Goal: Task Accomplishment & Management: Use online tool/utility

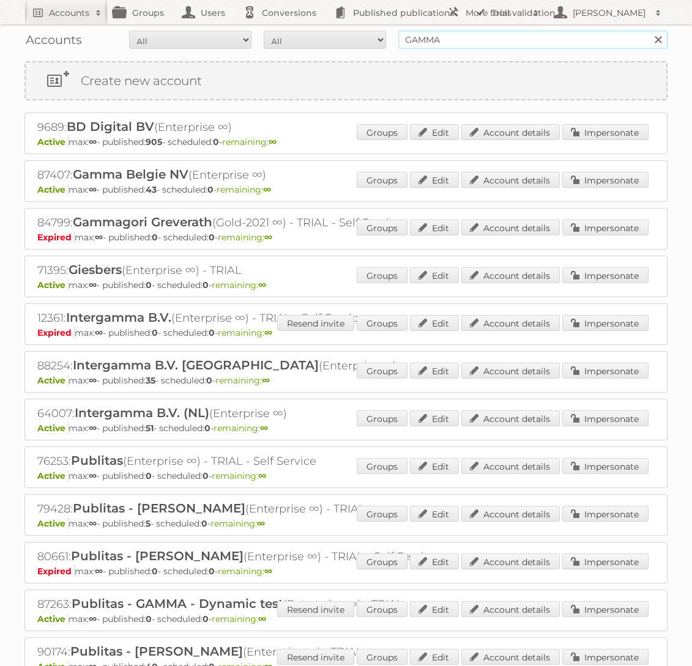
click at [495, 40] on input "GAMMA" at bounding box center [532, 40] width 269 height 18
type input "Ford"
click at [648, 31] on input "Search" at bounding box center [657, 40] width 18 height 18
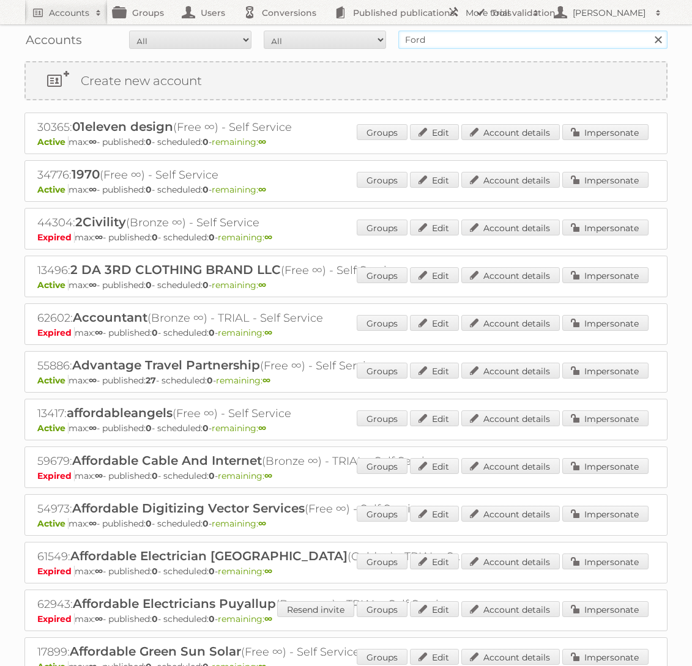
click at [531, 44] on input "Ford" at bounding box center [532, 40] width 269 height 18
type input "Ford NL"
click at [648, 31] on input "Search" at bounding box center [657, 40] width 18 height 18
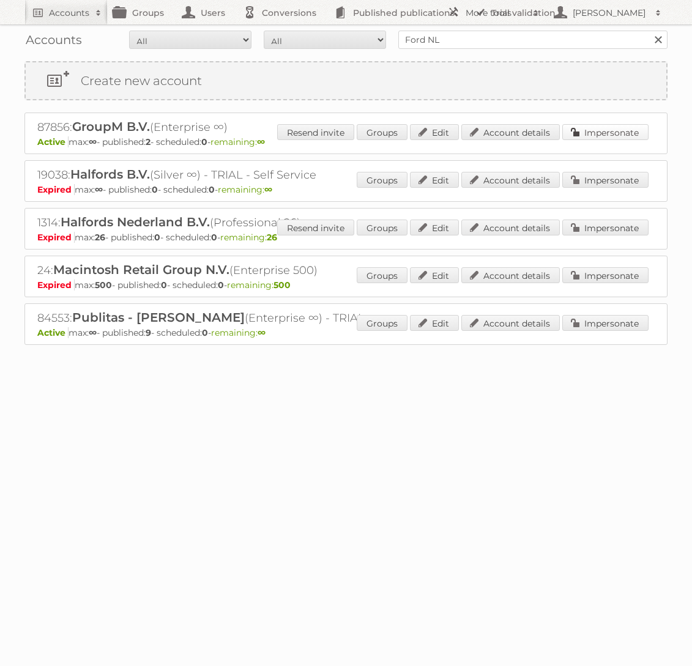
click at [600, 128] on link "Impersonate" at bounding box center [605, 132] width 86 height 16
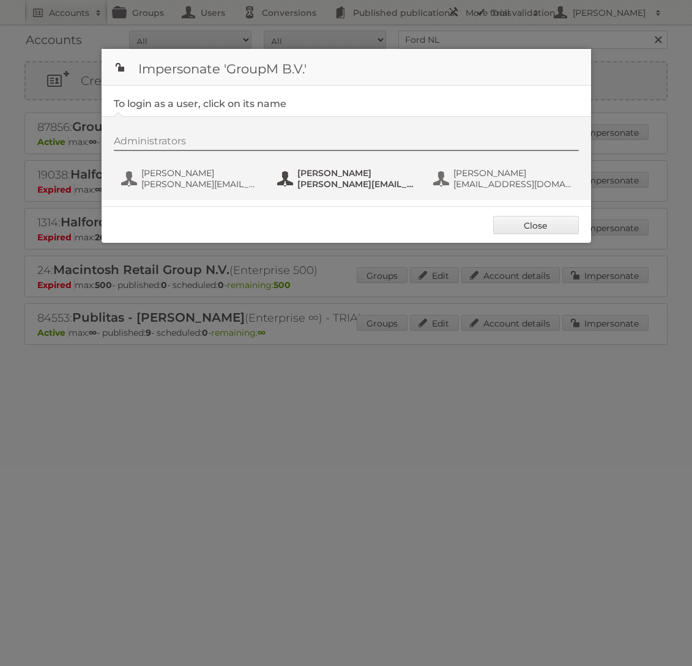
click at [350, 185] on span "nick+ford@publitas.com" at bounding box center [356, 184] width 119 height 11
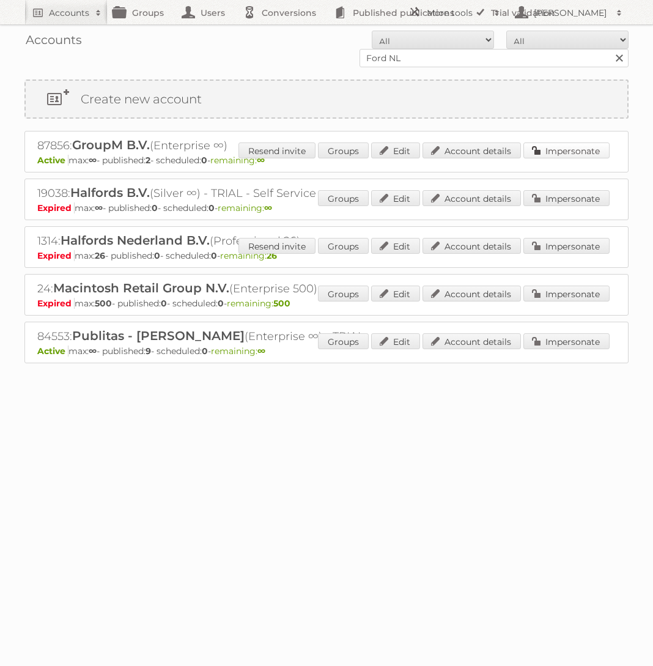
click at [604, 154] on link "Impersonate" at bounding box center [567, 150] width 86 height 16
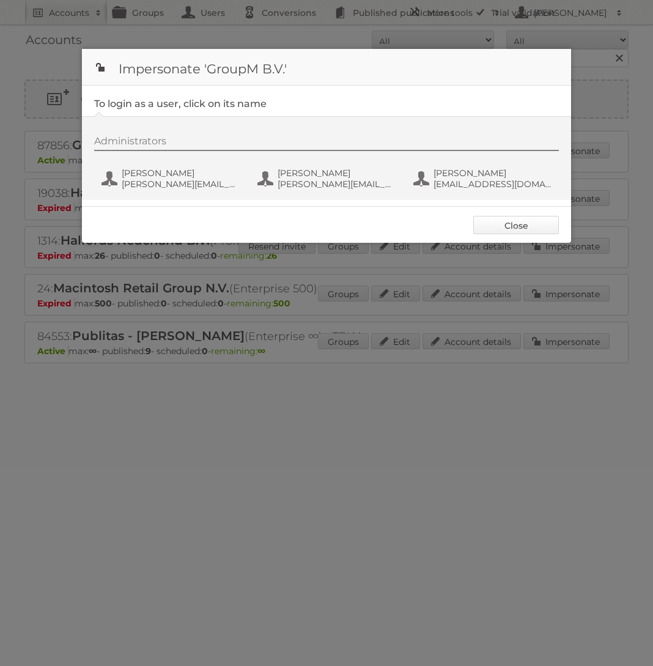
click at [553, 228] on link "Close" at bounding box center [516, 225] width 86 height 18
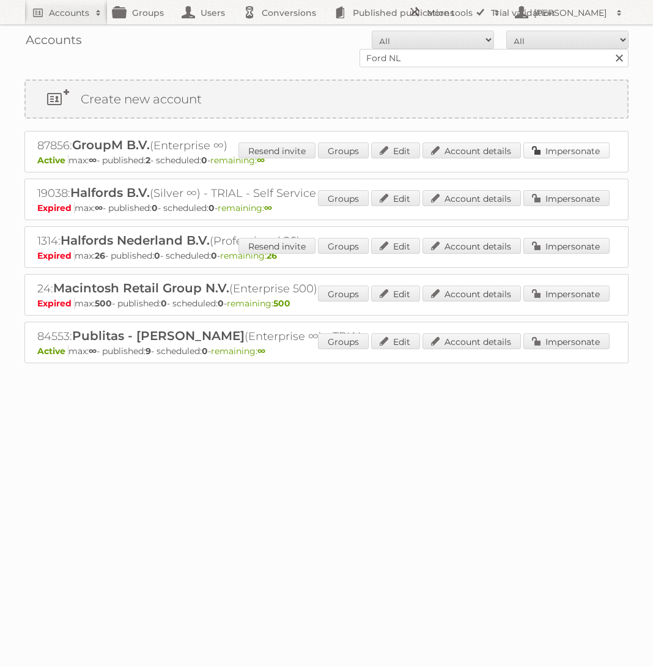
click at [589, 149] on link "Impersonate" at bounding box center [567, 150] width 86 height 16
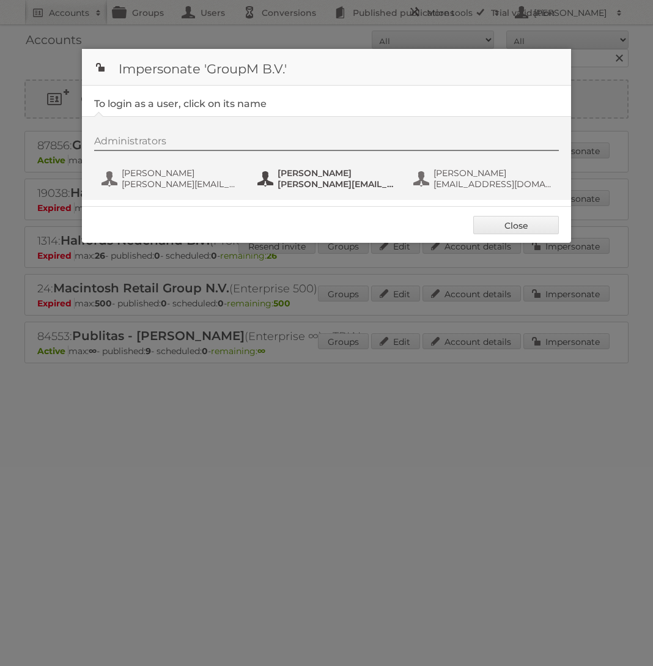
click at [307, 177] on span "Nick Steggink" at bounding box center [337, 173] width 119 height 11
